Goal: Browse casually: Explore the website without a specific task or goal

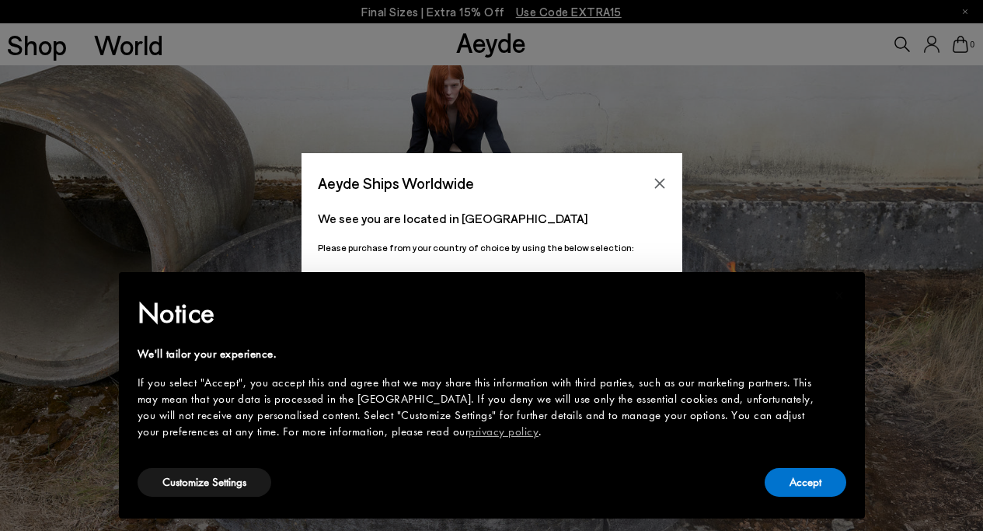
scroll to position [126, 0]
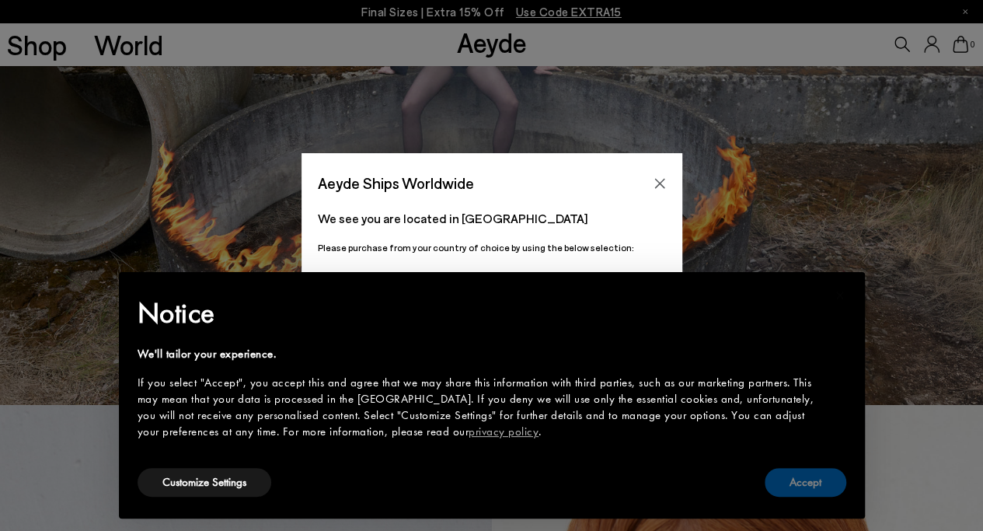
click at [803, 485] on button "Accept" at bounding box center [806, 482] width 82 height 29
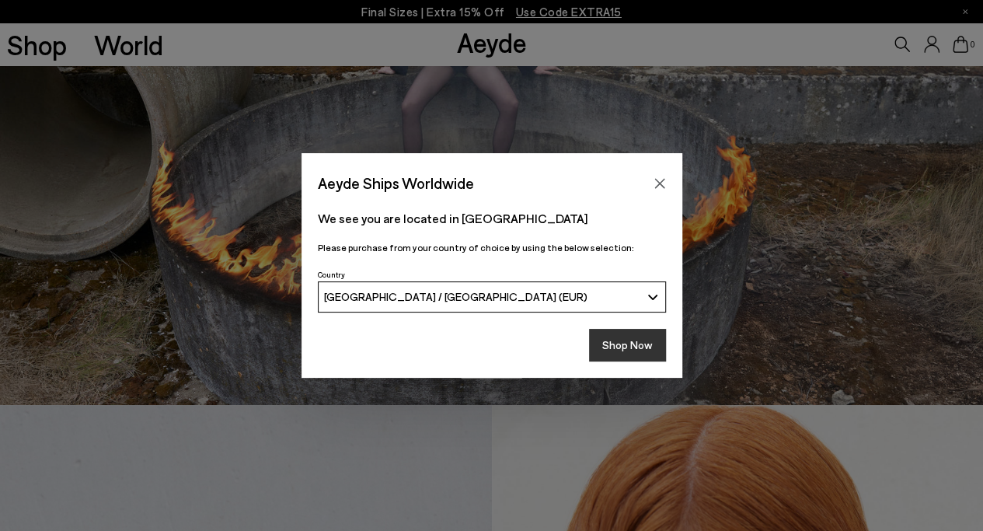
click at [625, 352] on button "Shop Now" at bounding box center [627, 345] width 77 height 33
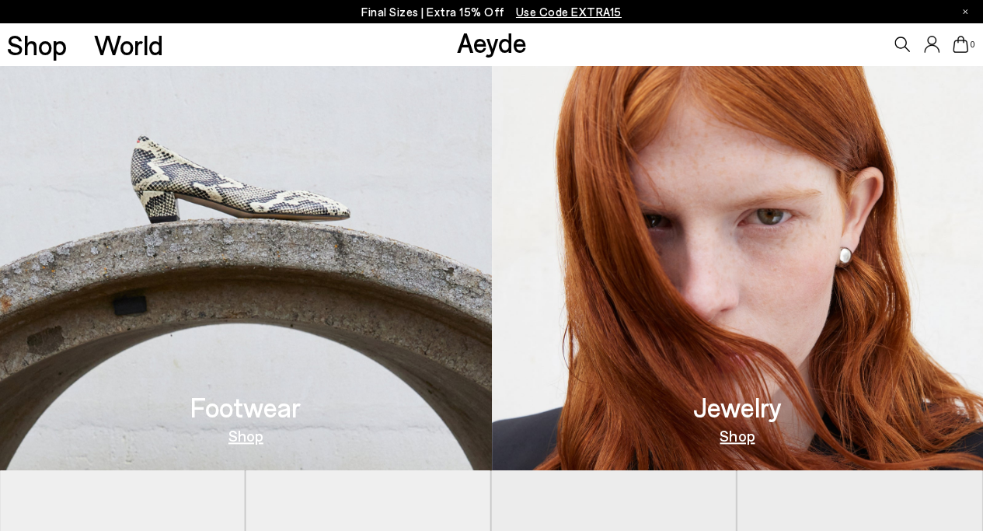
scroll to position [577, 0]
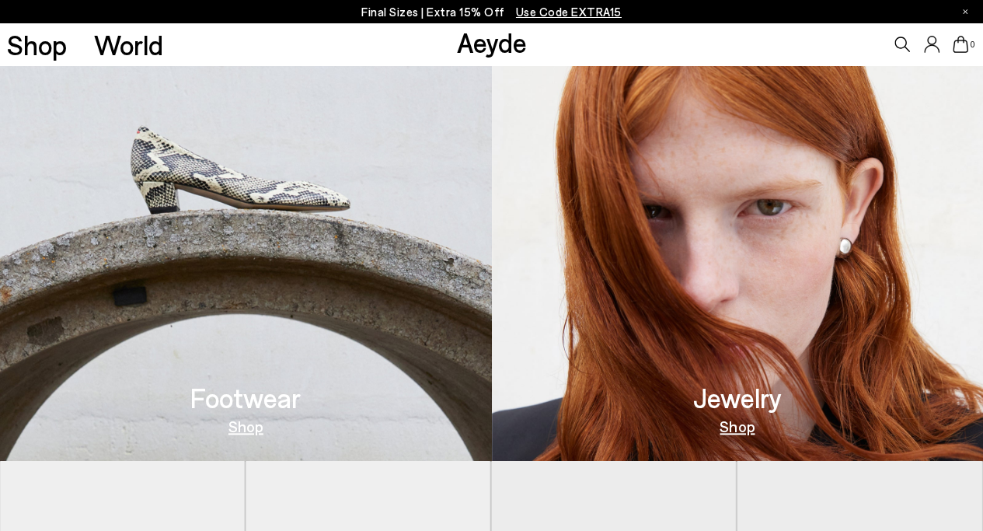
click at [259, 427] on link "Shop" at bounding box center [245, 426] width 35 height 16
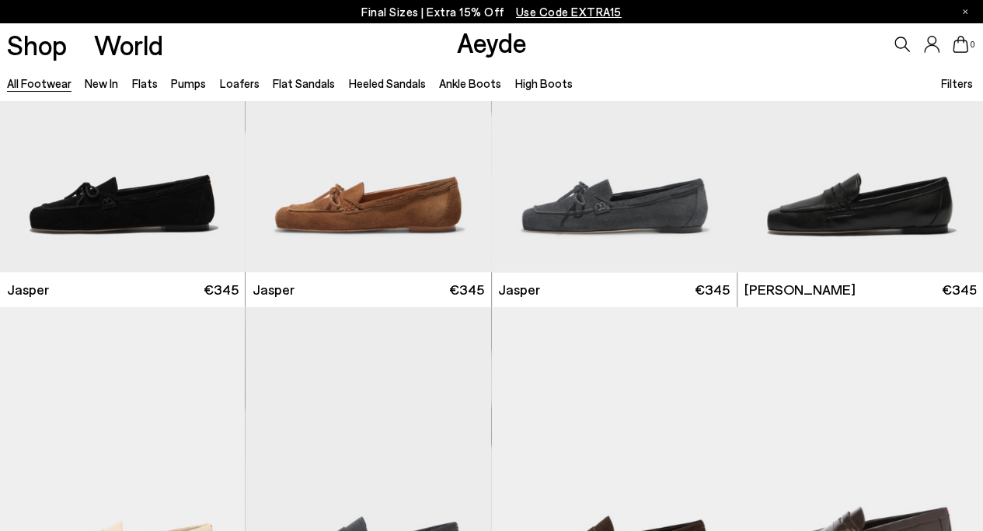
scroll to position [479, 0]
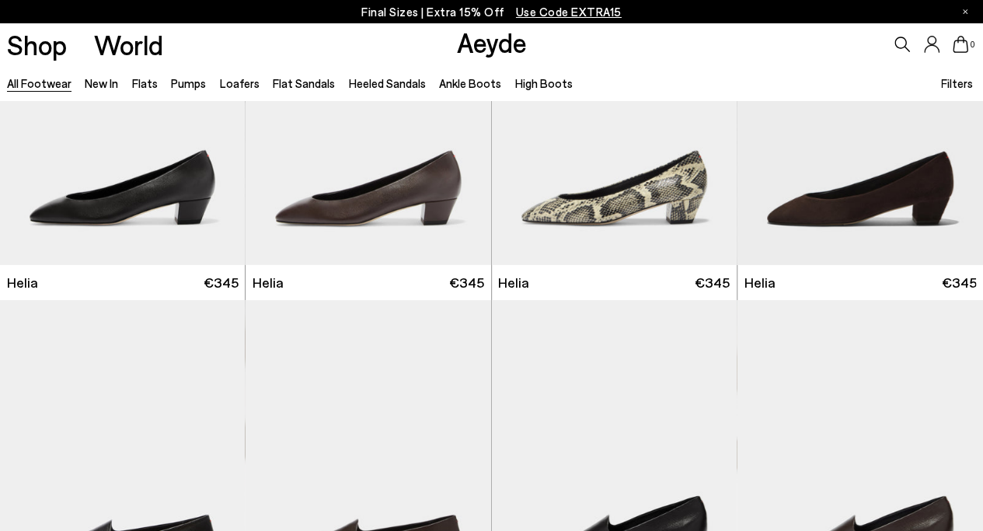
scroll to position [2546, 0]
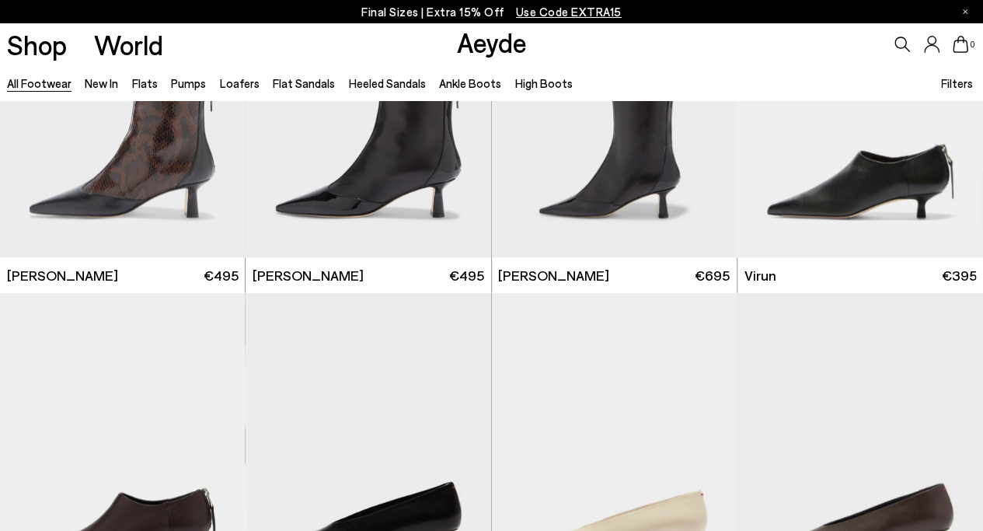
scroll to position [4269, 0]
